Goal: Book appointment/travel/reservation

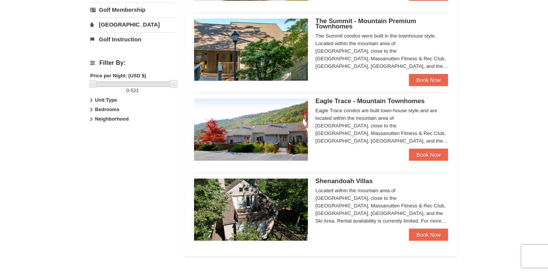
scroll to position [266, 0]
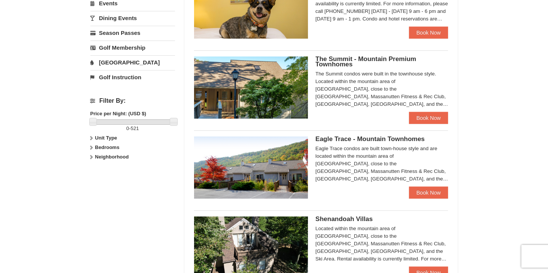
click at [357, 174] on div "Eagle Trace condos are built town-house style and are located within the mounta…" at bounding box center [381, 164] width 133 height 38
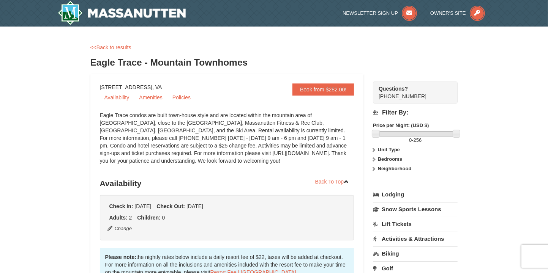
click at [266, 186] on h3 "Availability" at bounding box center [227, 183] width 254 height 15
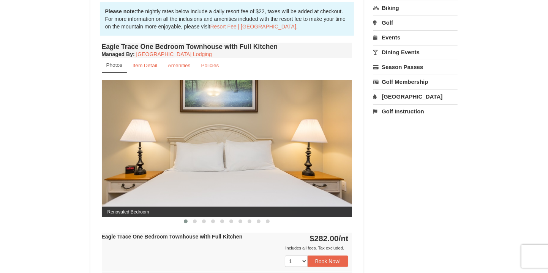
scroll to position [190, 0]
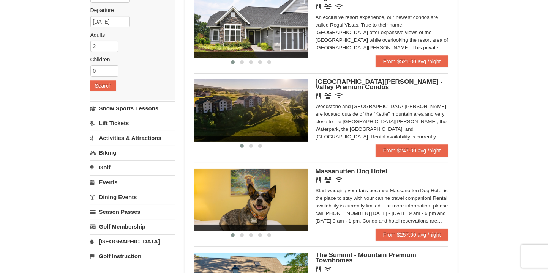
scroll to position [76, 0]
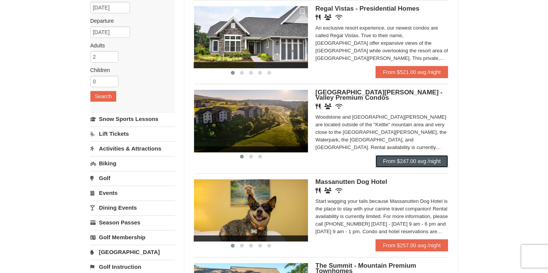
click at [387, 162] on link "From $247.00 avg /night" at bounding box center [411, 161] width 73 height 12
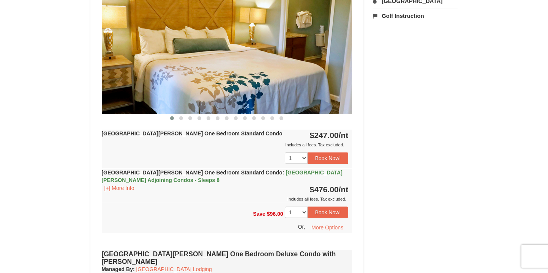
scroll to position [379, 0]
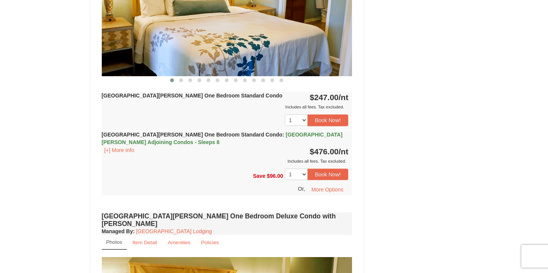
click at [204, 93] on strong "[GEOGRAPHIC_DATA][PERSON_NAME] One Bedroom Standard Condo" at bounding box center [192, 96] width 181 height 6
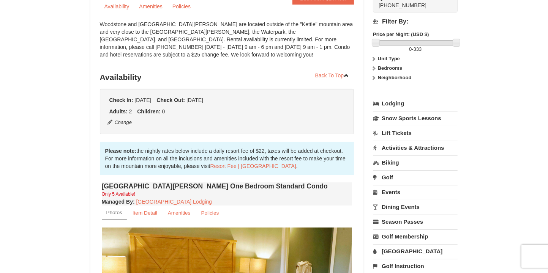
scroll to position [0, 0]
